Goal: Transaction & Acquisition: Purchase product/service

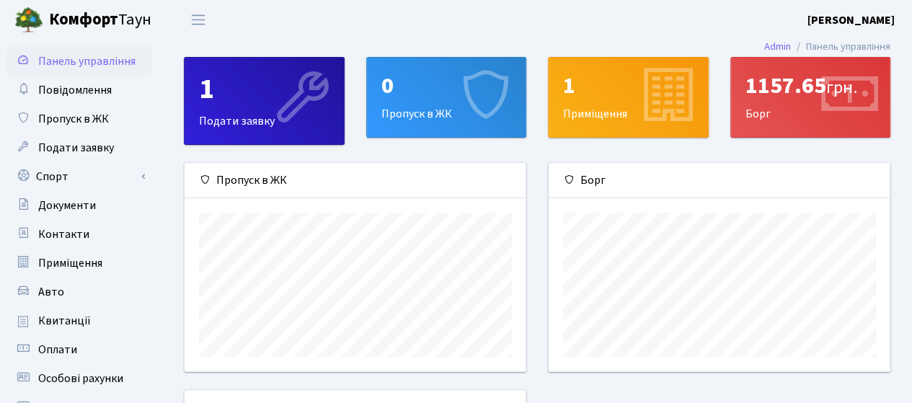
scroll to position [208, 342]
click at [57, 315] on span "Квитанції" at bounding box center [64, 321] width 53 height 16
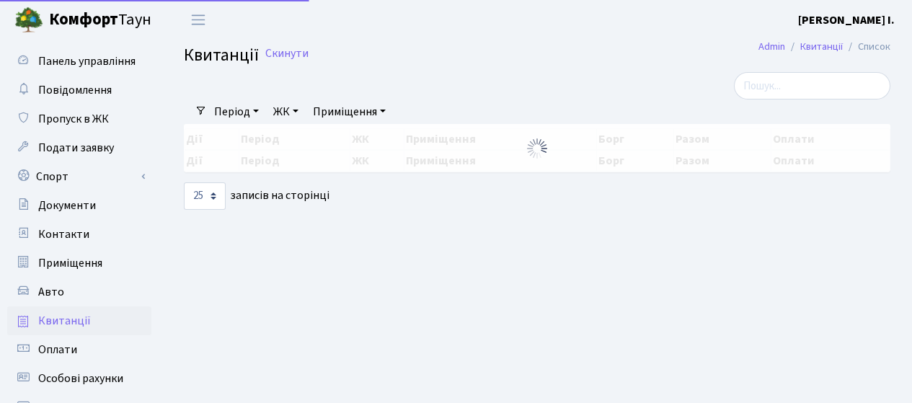
select select "25"
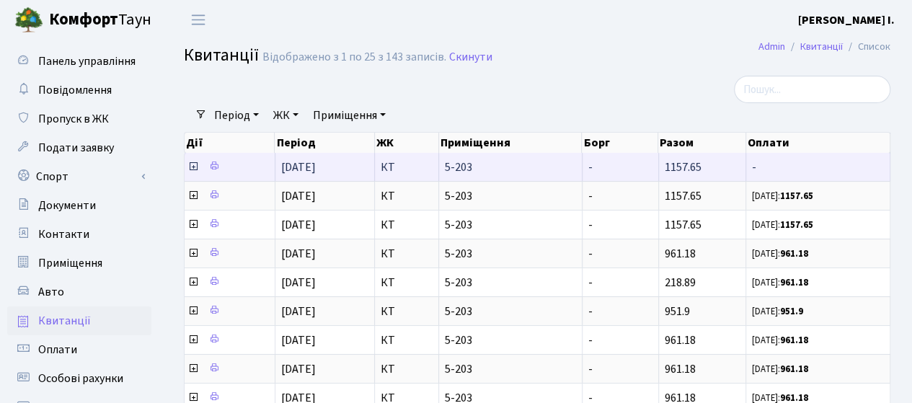
click at [190, 168] on icon at bounding box center [193, 167] width 12 height 12
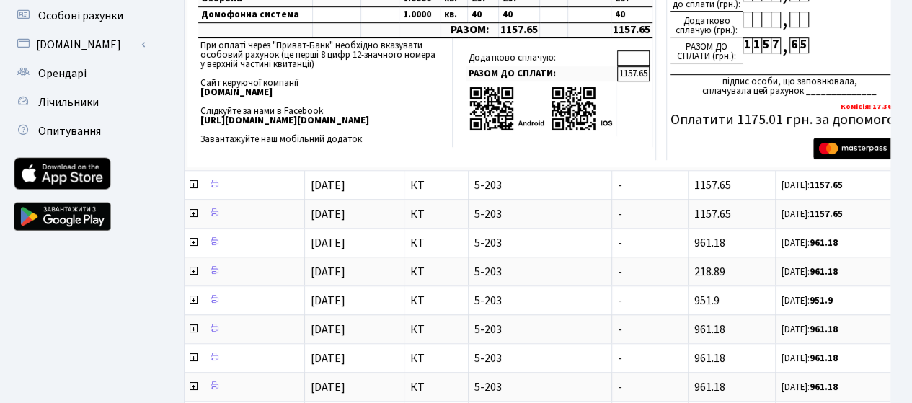
scroll to position [258, 0]
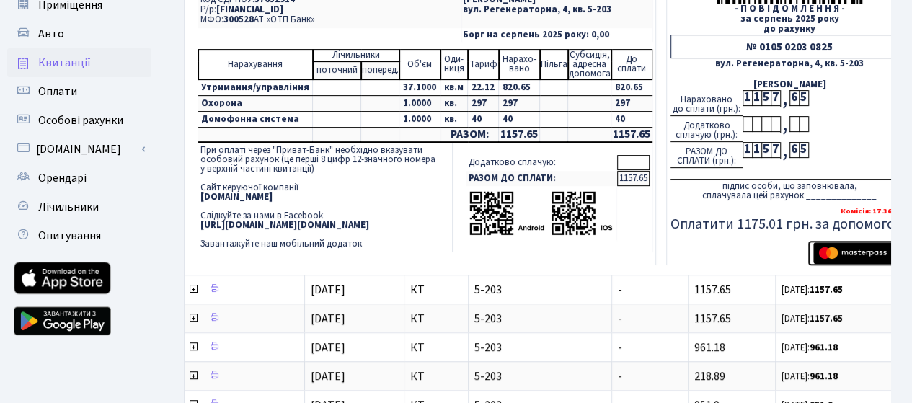
click at [816, 252] on img "submit" at bounding box center [858, 253] width 91 height 22
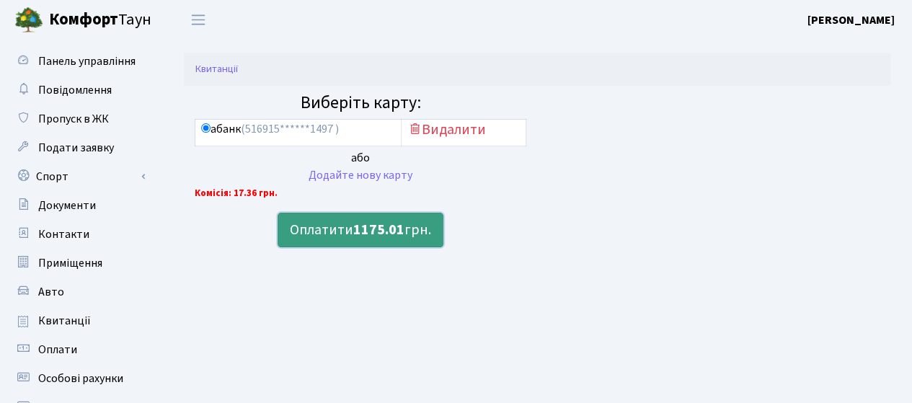
click at [355, 234] on b "1175.01" at bounding box center [378, 230] width 51 height 20
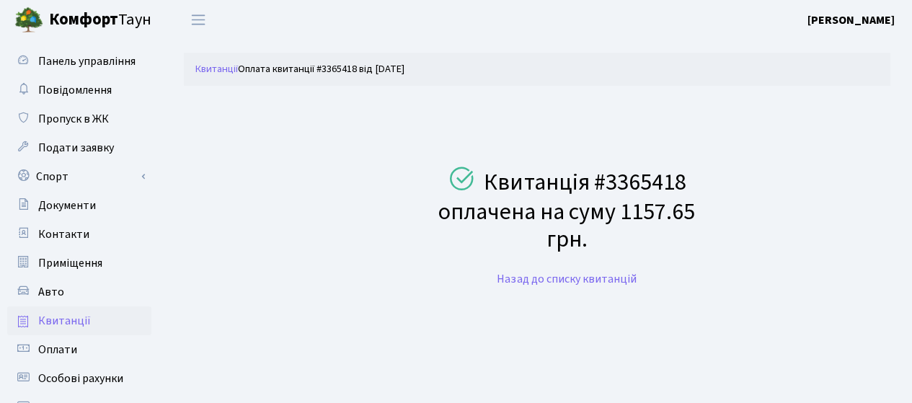
click at [70, 314] on span "Квитанції" at bounding box center [64, 321] width 53 height 16
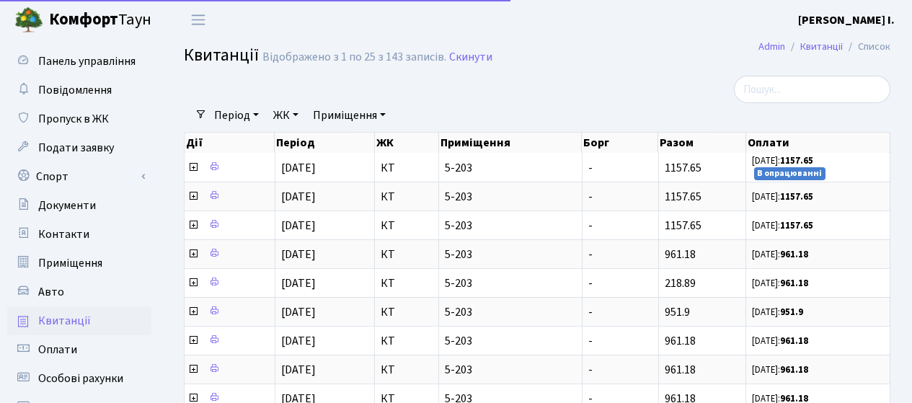
select select "25"
